Goal: Task Accomplishment & Management: Use online tool/utility

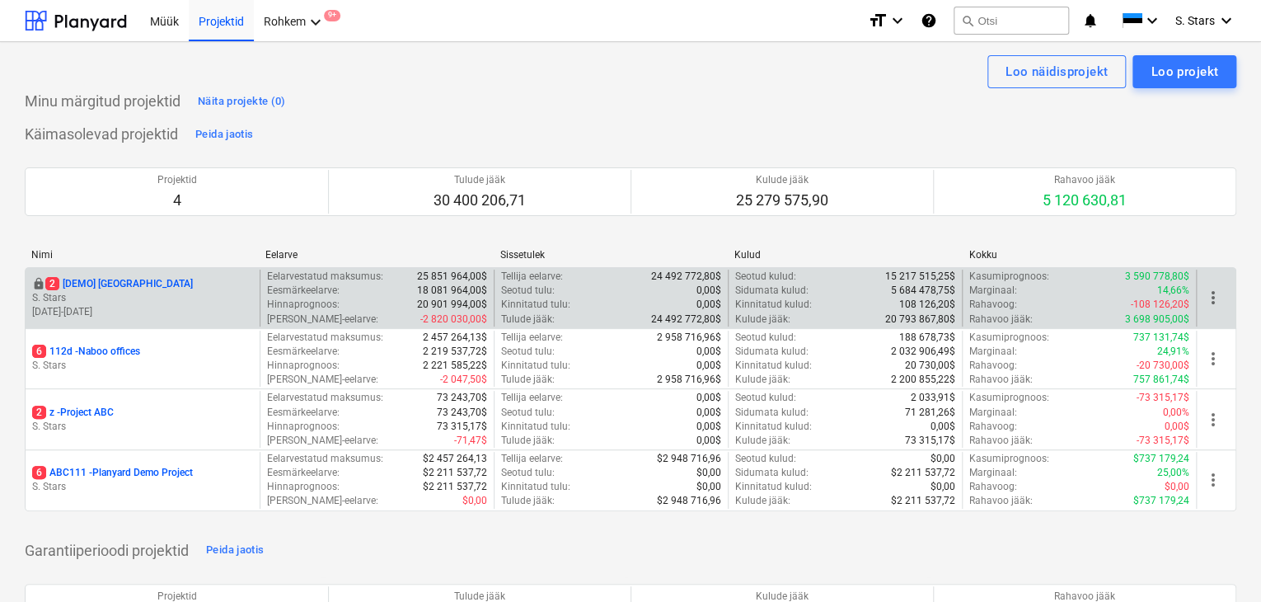
click at [129, 305] on p "[DATE] - [DATE]" at bounding box center [142, 312] width 221 height 14
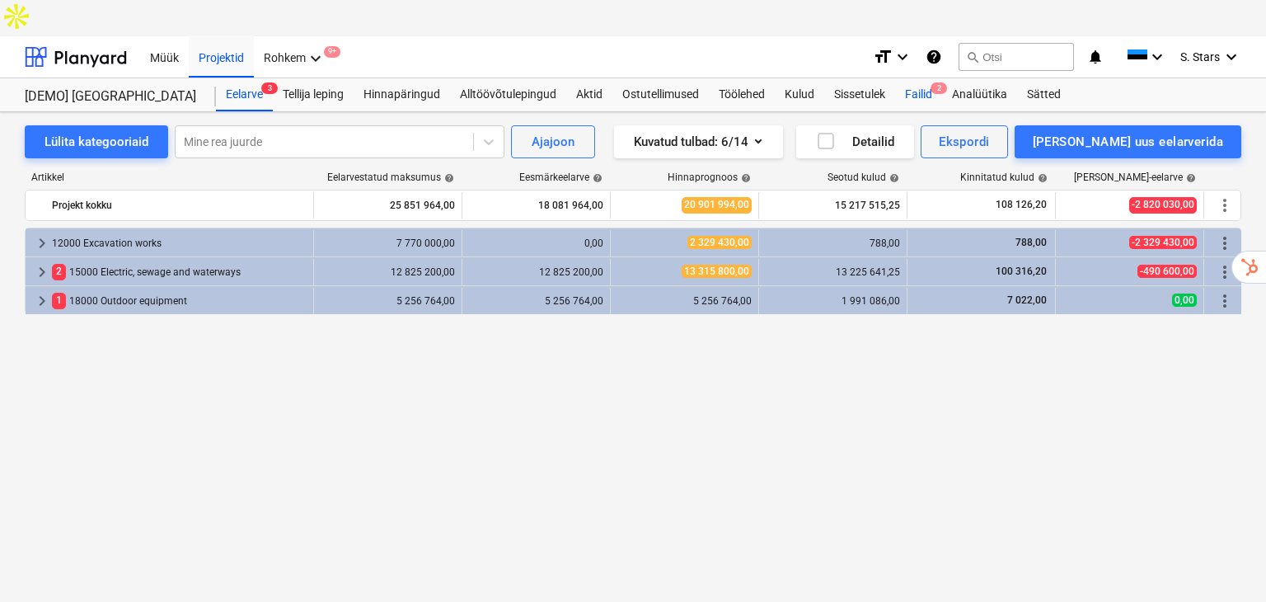
drag, startPoint x: 913, startPoint y: 54, endPoint x: 921, endPoint y: 70, distance: 18.4
click at [913, 78] on div "Failid 2" at bounding box center [918, 94] width 47 height 33
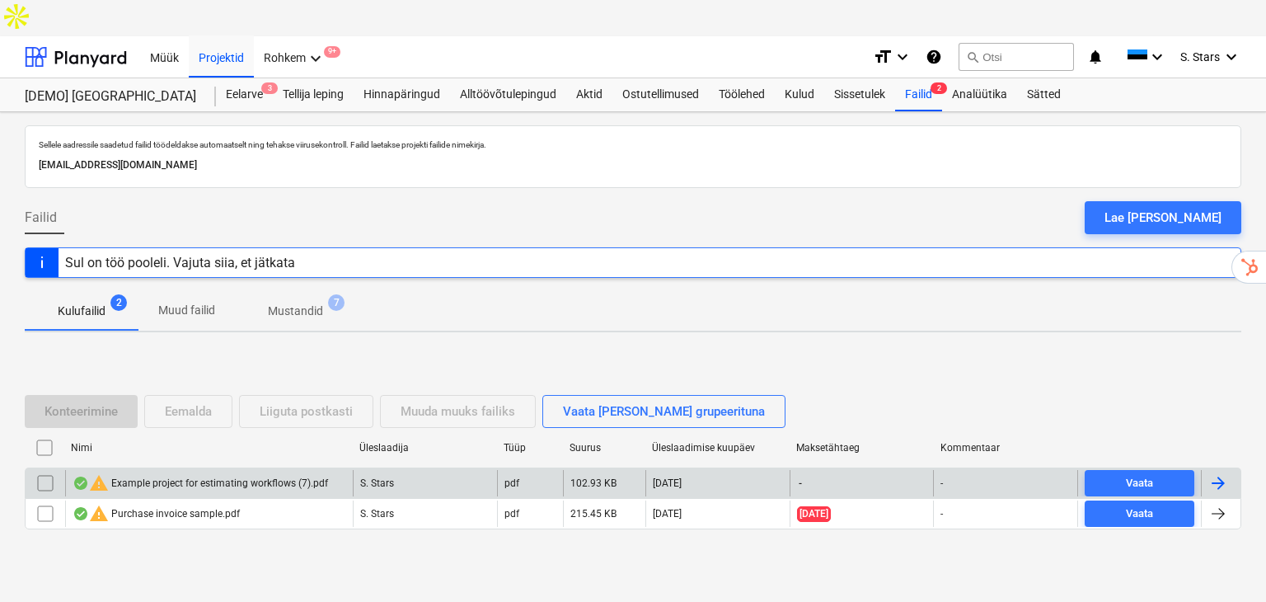
click at [137, 473] on div "warning Example project for estimating workflows (7).pdf" at bounding box center [201, 483] width 256 height 20
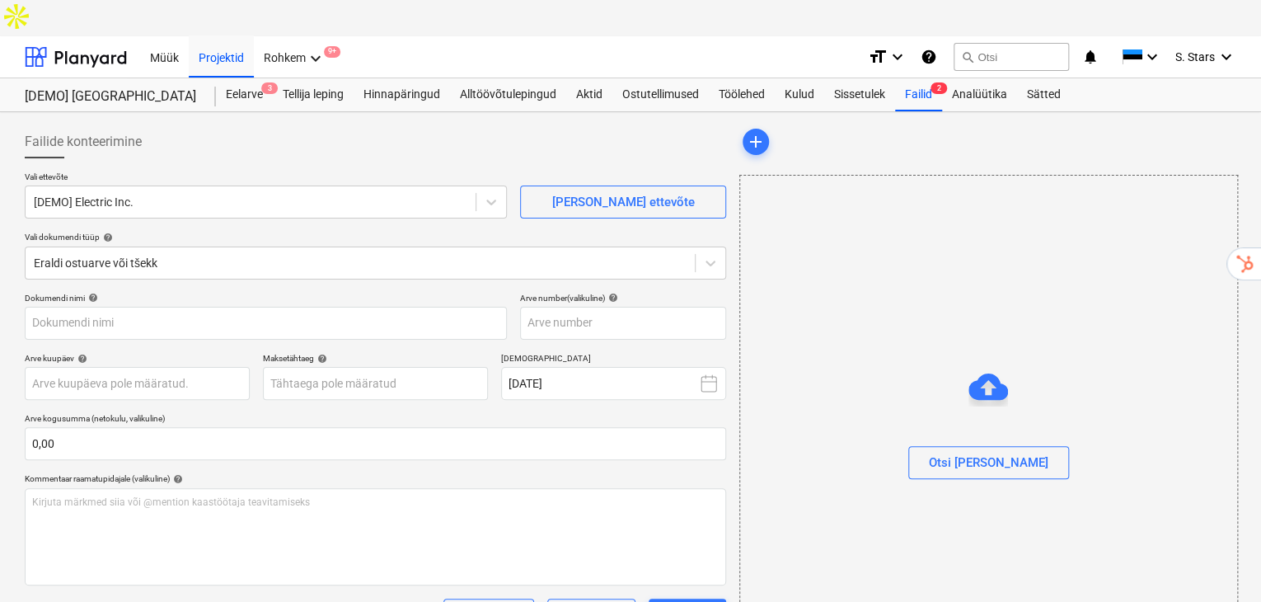
type input "Example project for estimating workflows (7).pdf"
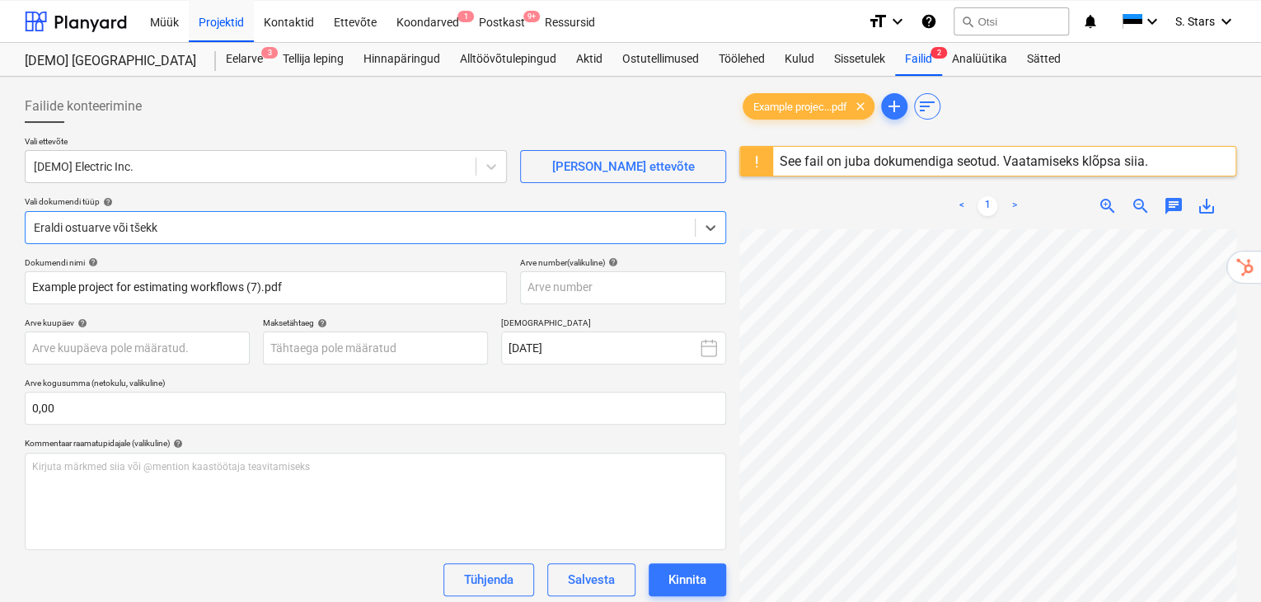
scroll to position [54, 0]
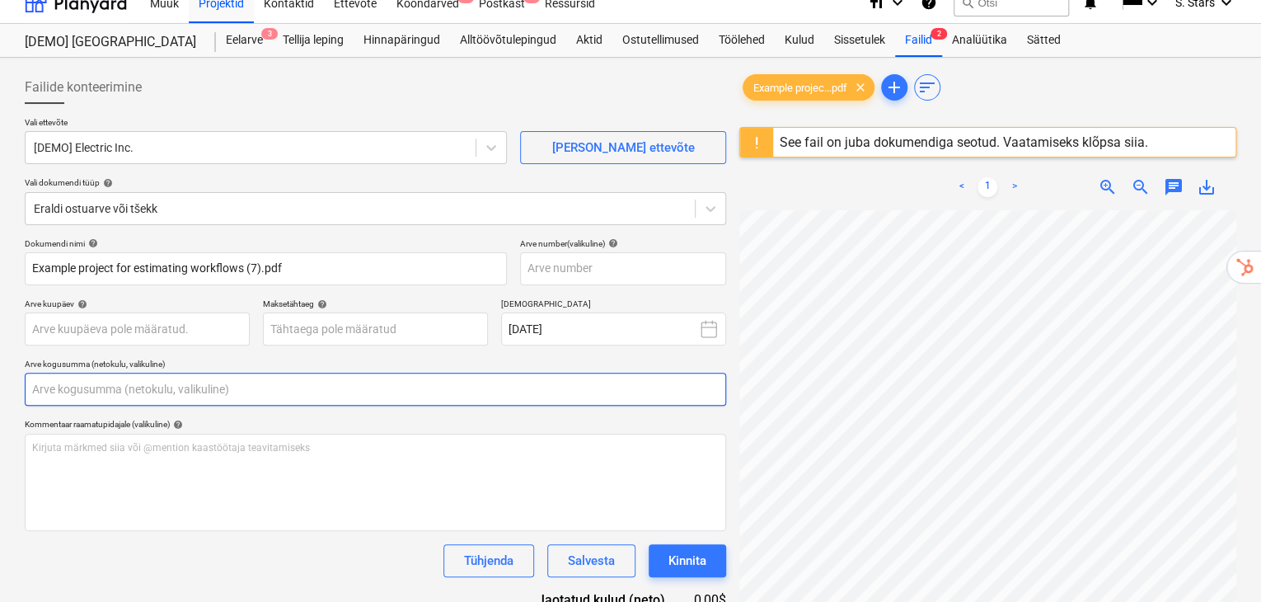
drag, startPoint x: 54, startPoint y: 355, endPoint x: 4, endPoint y: 347, distance: 50.2
click at [4, 347] on div "Failide konteerimine Vali ettevõte [DEMO] Electric Inc. [PERSON_NAME] uus ettev…" at bounding box center [630, 418] width 1261 height 721
click at [203, 373] on input "text" at bounding box center [376, 389] width 702 height 33
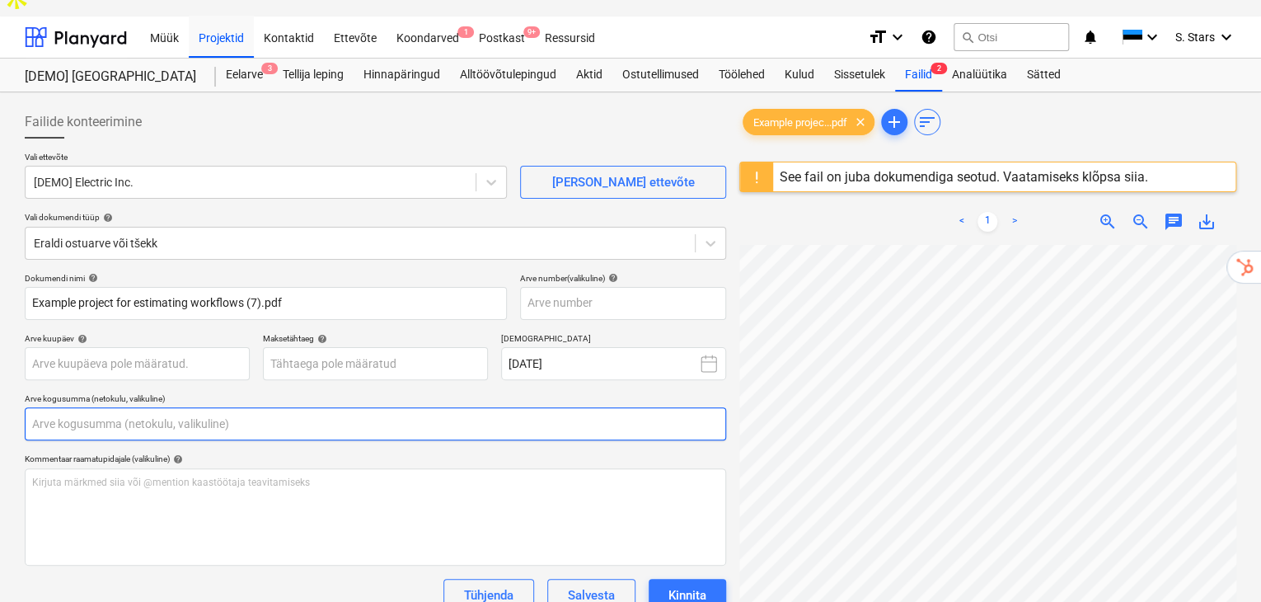
scroll to position [0, 0]
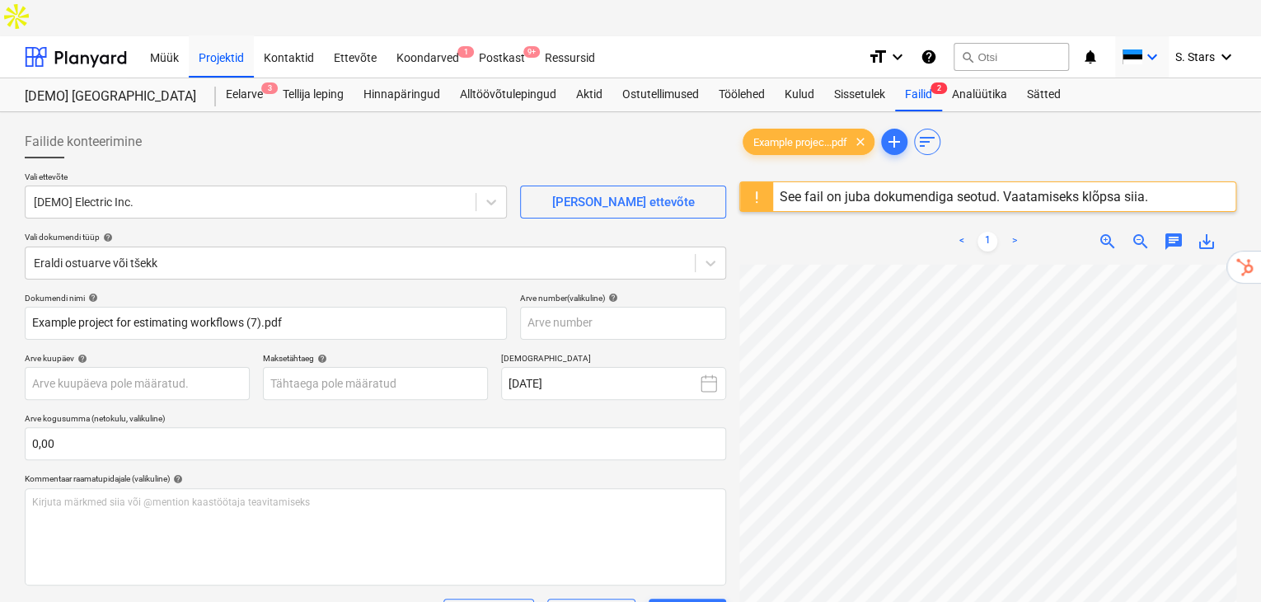
click at [1145, 47] on icon "keyboard_arrow_down" at bounding box center [1153, 57] width 20 height 20
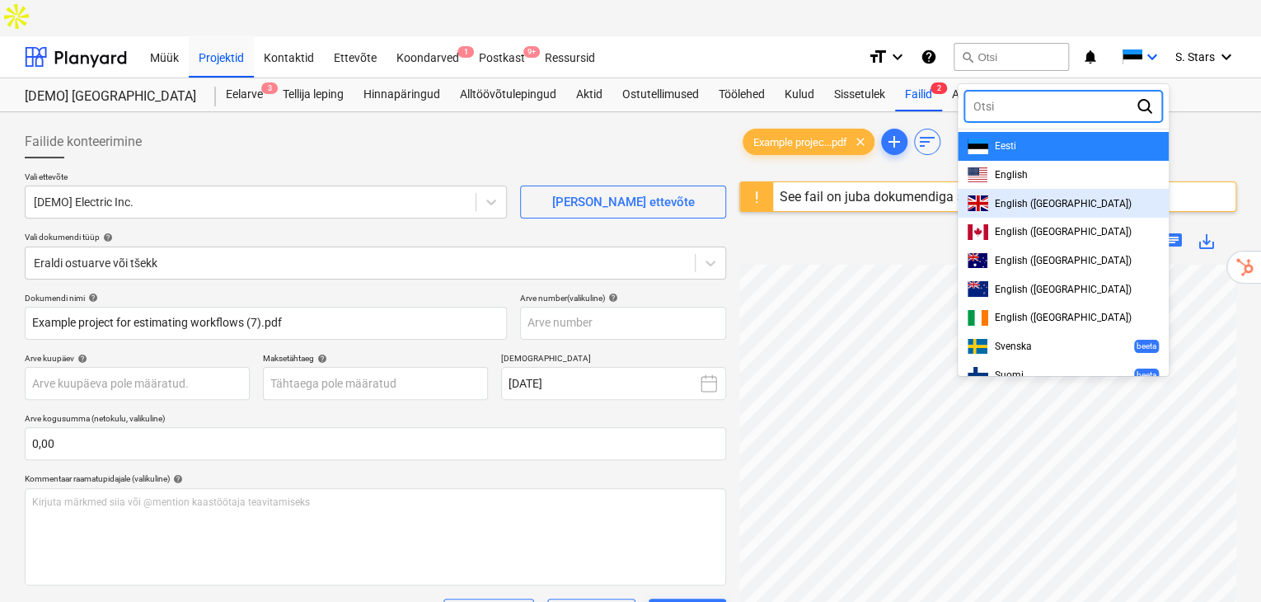
click at [1050, 195] on div "English ([GEOGRAPHIC_DATA])" at bounding box center [1063, 203] width 191 height 16
type input "0.00"
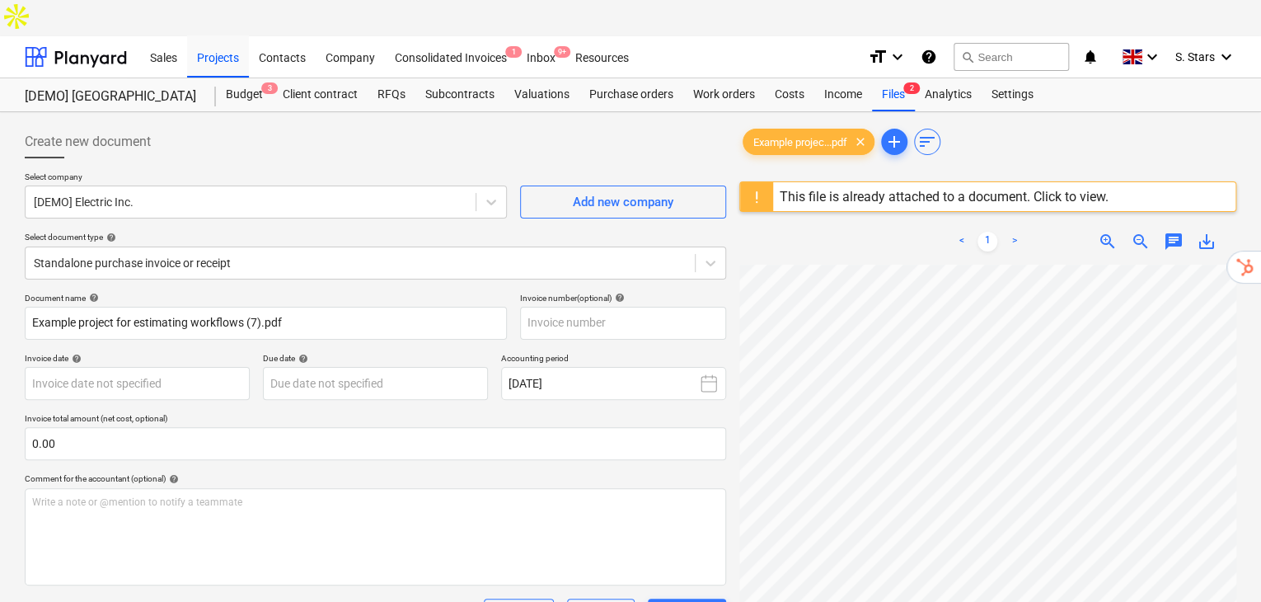
click at [83, 413] on p "Invoice total amount (net cost, optional)" at bounding box center [376, 420] width 702 height 14
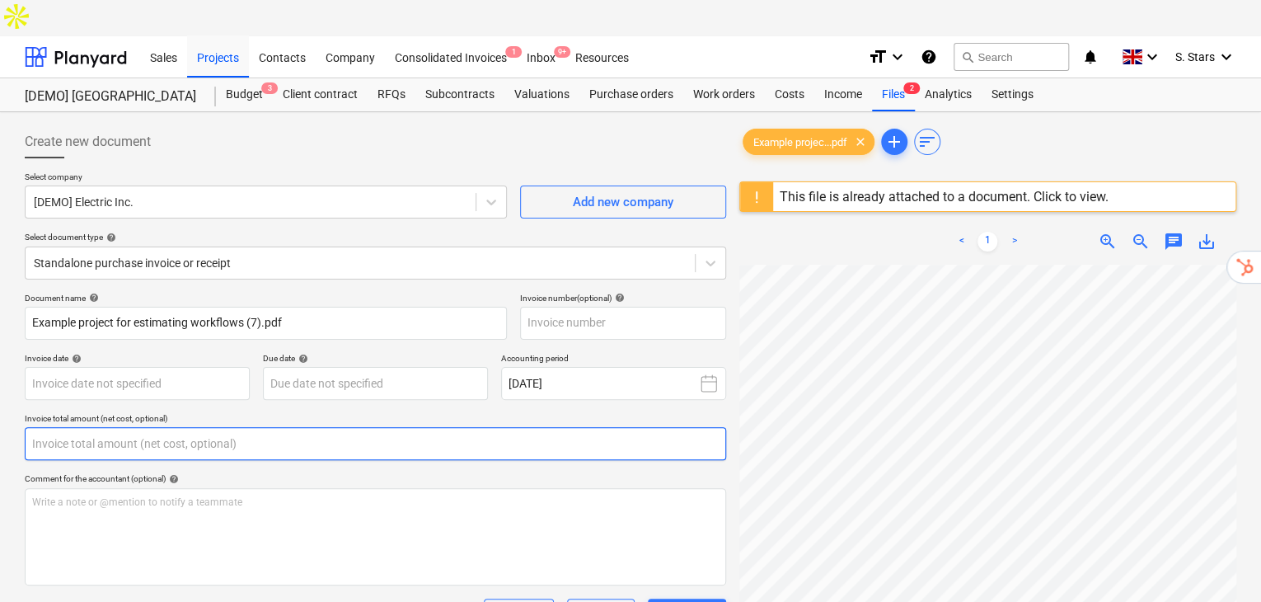
click at [87, 427] on input "text" at bounding box center [376, 443] width 702 height 33
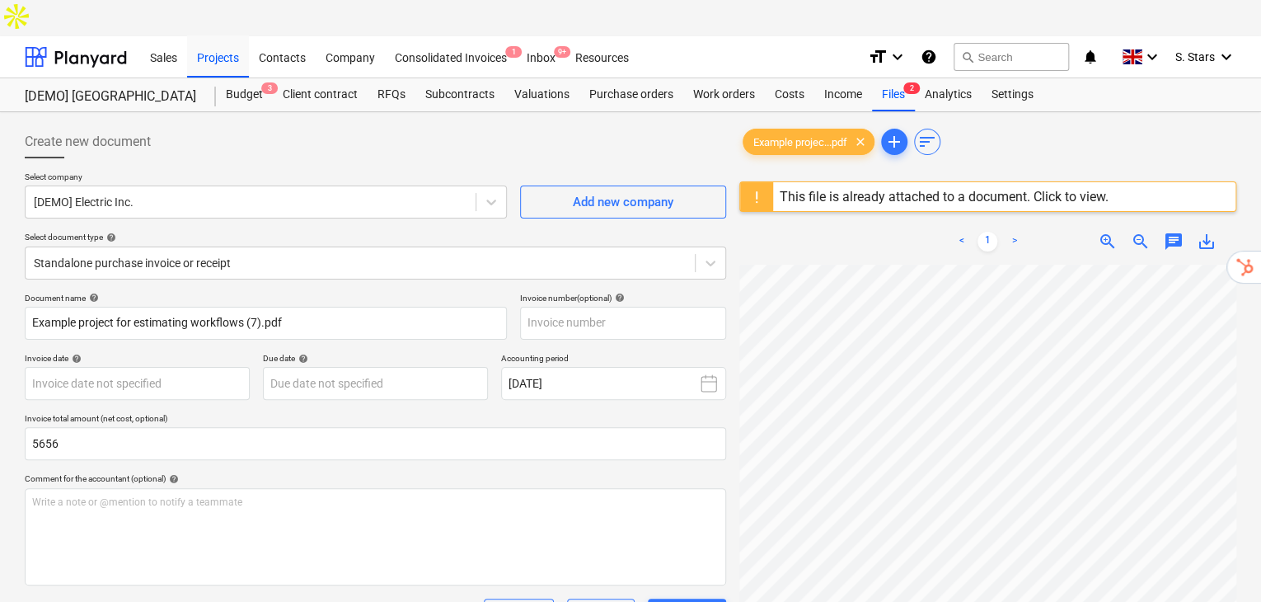
type input "5,656.00"
click at [16, 381] on div "Create new document Select company [DEMO] Electric Inc. Add new company Select …" at bounding box center [630, 472] width 1261 height 721
click at [20, 380] on div "Create new document Select company [DEMO] Electric Inc. Add new company Select …" at bounding box center [630, 472] width 1261 height 721
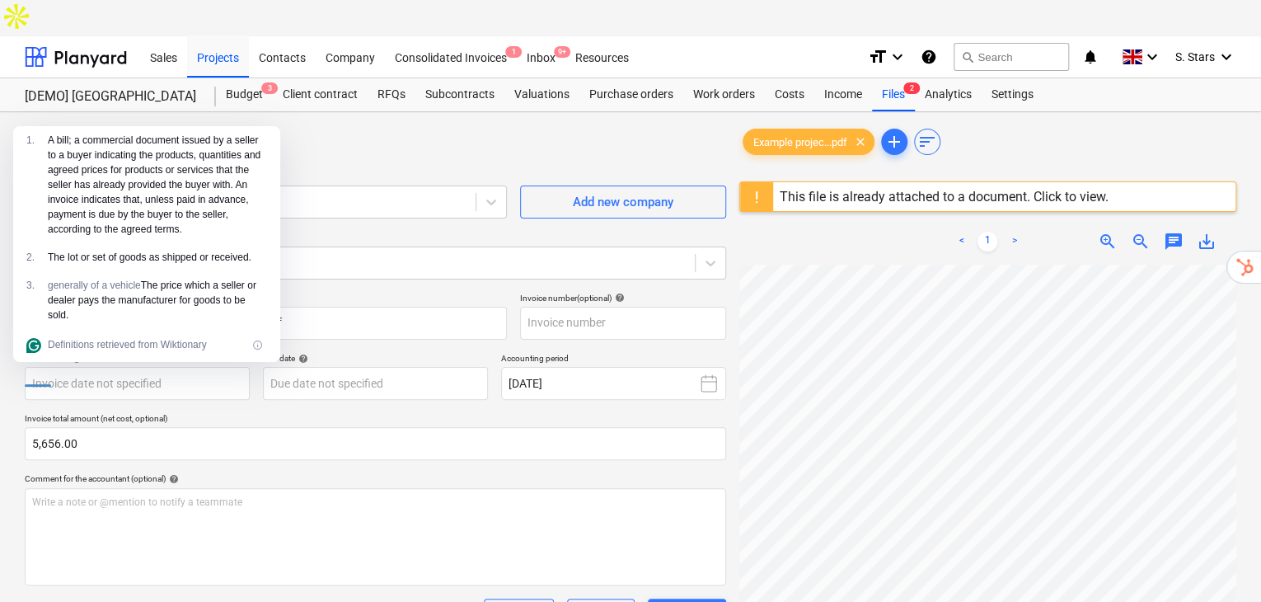
click at [103, 413] on p "Invoice total amount (net cost, optional)" at bounding box center [376, 420] width 702 height 14
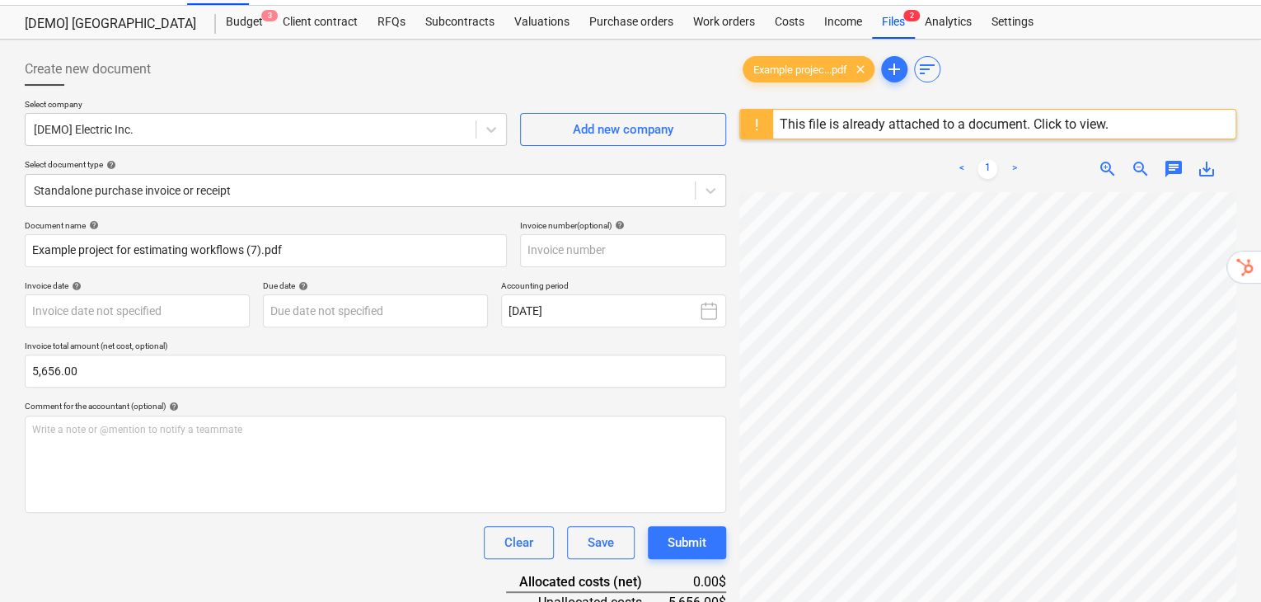
scroll to position [165, 0]
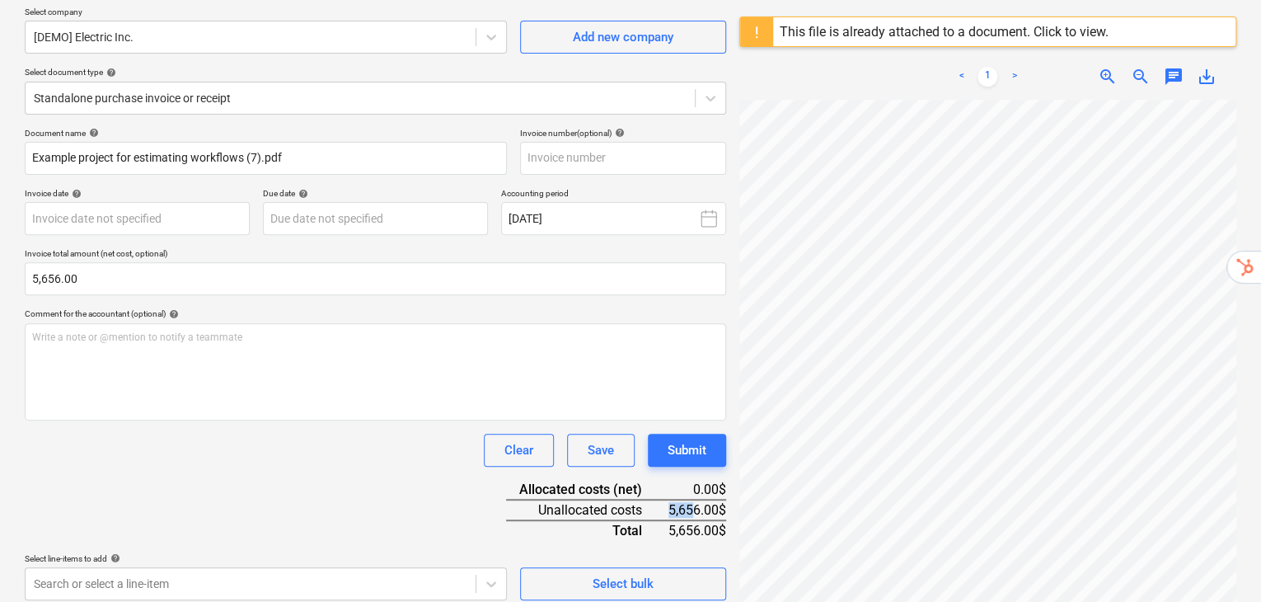
drag, startPoint x: 666, startPoint y: 475, endPoint x: 729, endPoint y: 475, distance: 62.7
click at [729, 475] on div "Create new document Select company [DEMO] Electric Inc. Add new company Select …" at bounding box center [375, 308] width 715 height 708
drag, startPoint x: 693, startPoint y: 446, endPoint x: 723, endPoint y: 444, distance: 29.8
click at [712, 480] on div "0.00$" at bounding box center [698, 490] width 58 height 20
click at [723, 480] on div "0.00$" at bounding box center [698, 490] width 58 height 20
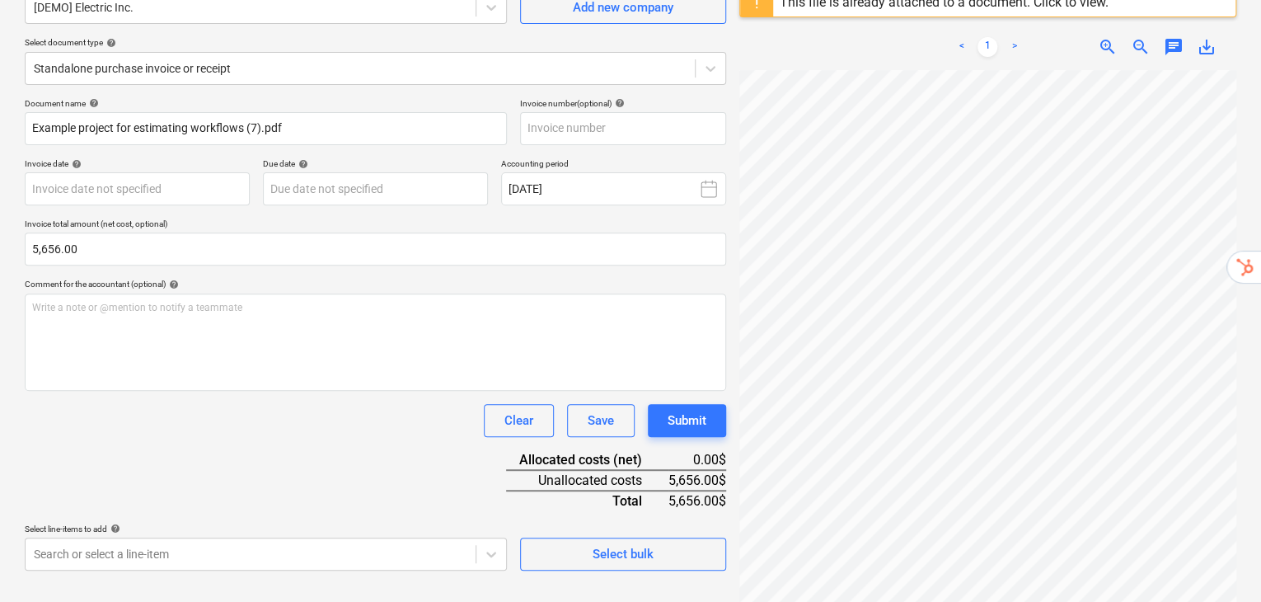
scroll to position [195, 0]
click at [662, 543] on span "Select bulk" at bounding box center [623, 553] width 165 height 21
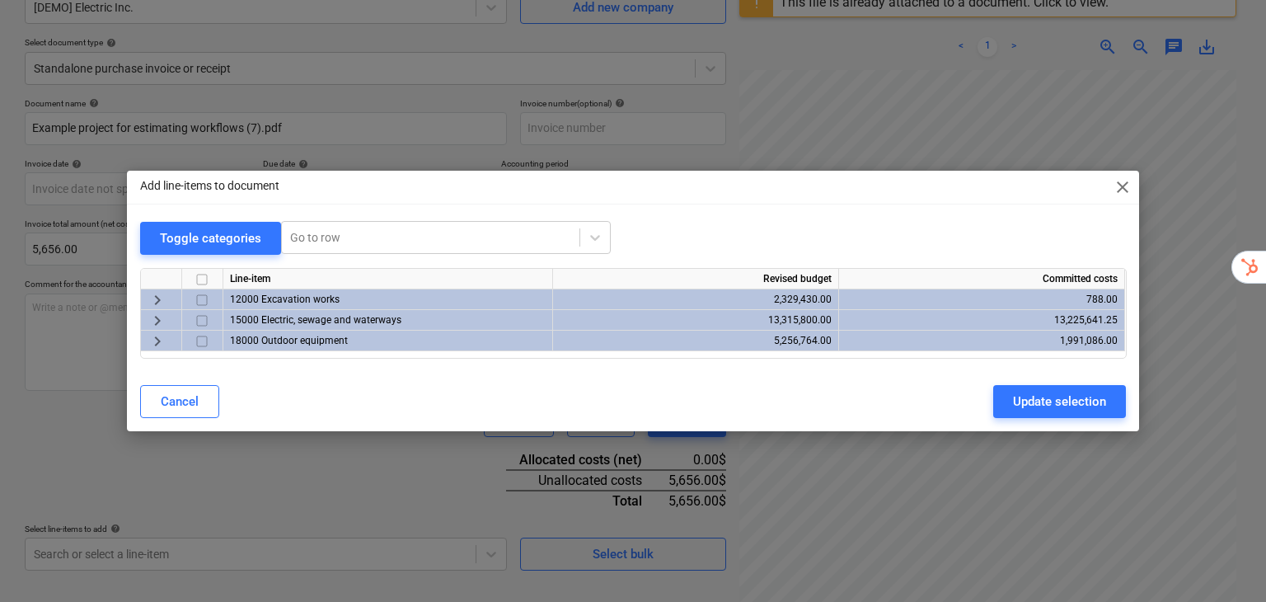
click at [158, 316] on span "keyboard_arrow_right" at bounding box center [158, 321] width 20 height 20
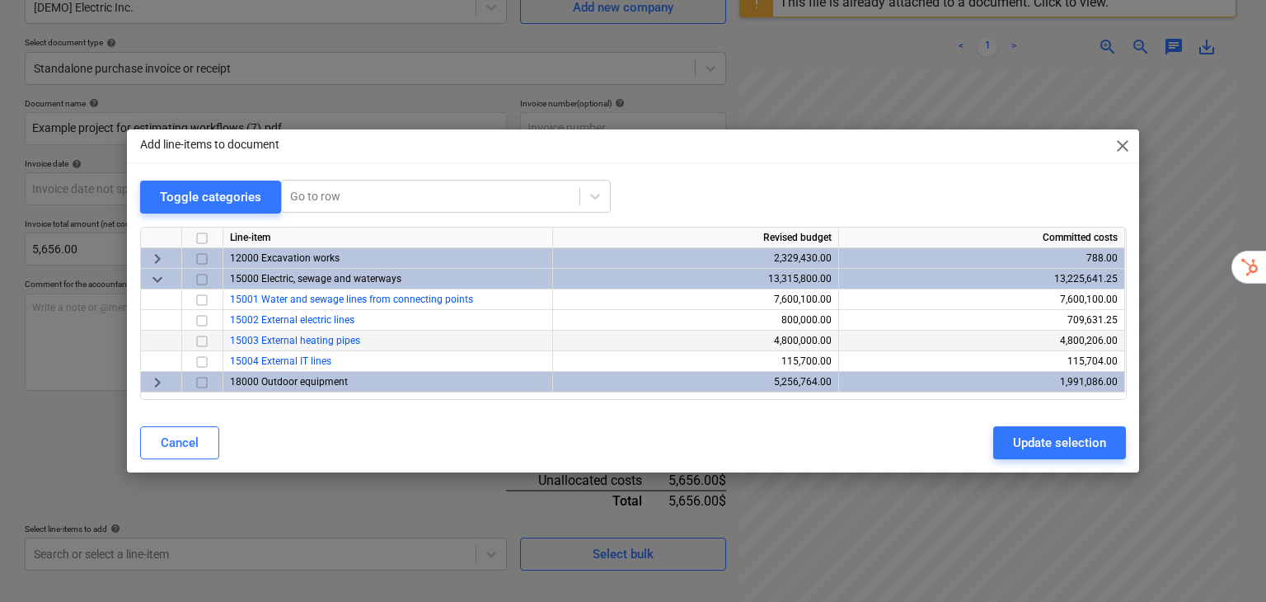
click at [206, 338] on input "checkbox" at bounding box center [202, 341] width 20 height 20
click at [1029, 435] on div "Update selection" at bounding box center [1059, 442] width 93 height 21
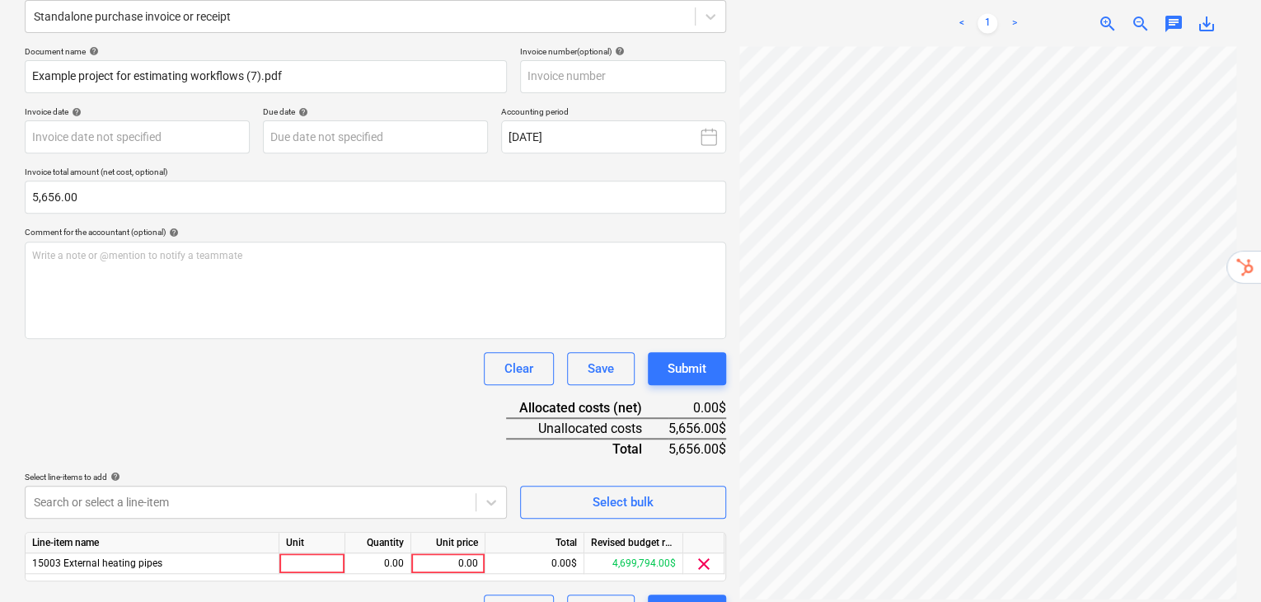
scroll to position [248, 0]
